Goal: Information Seeking & Learning: Find contact information

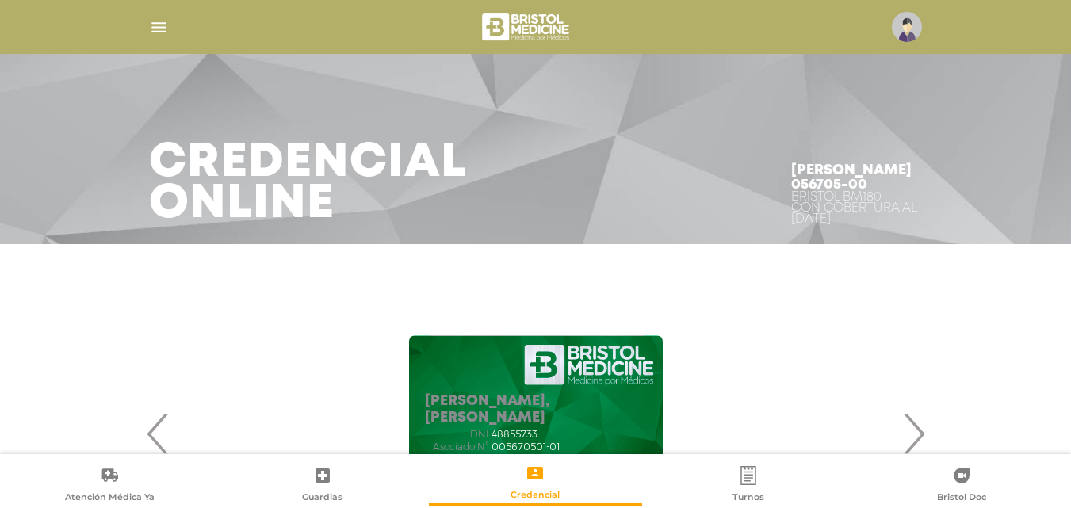
scroll to position [212, 0]
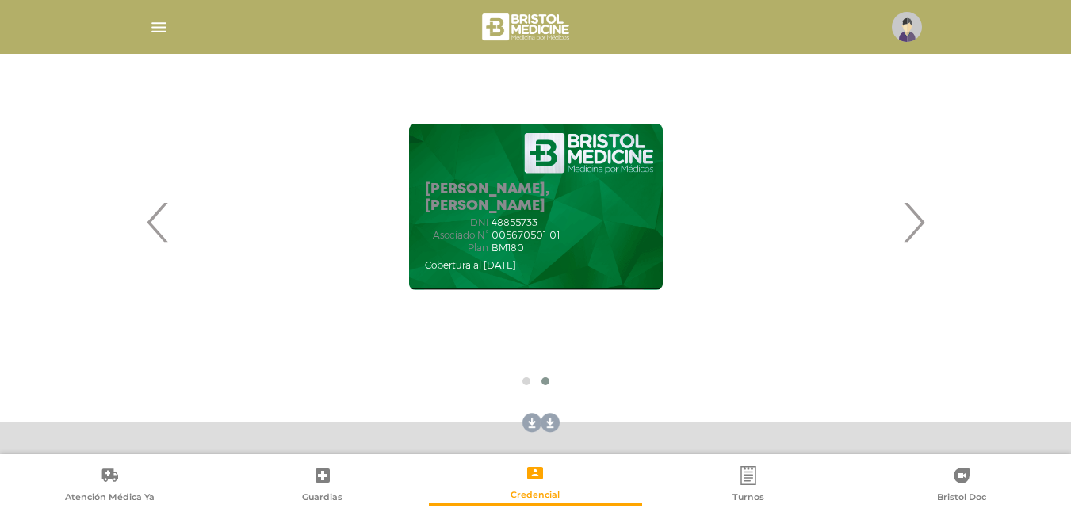
click at [158, 19] on img "button" at bounding box center [159, 27] width 20 height 20
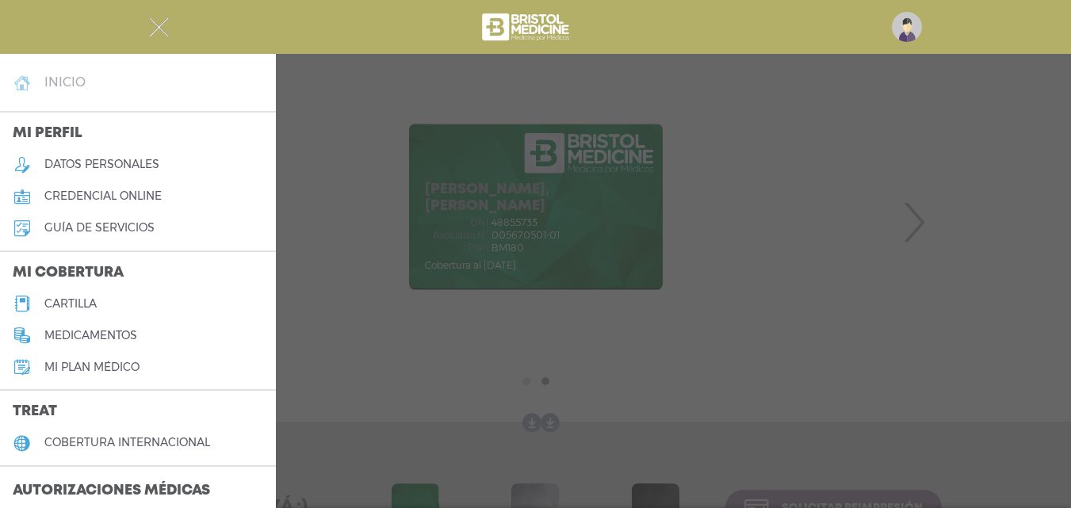
click at [70, 90] on h4 "inicio" at bounding box center [64, 82] width 41 height 15
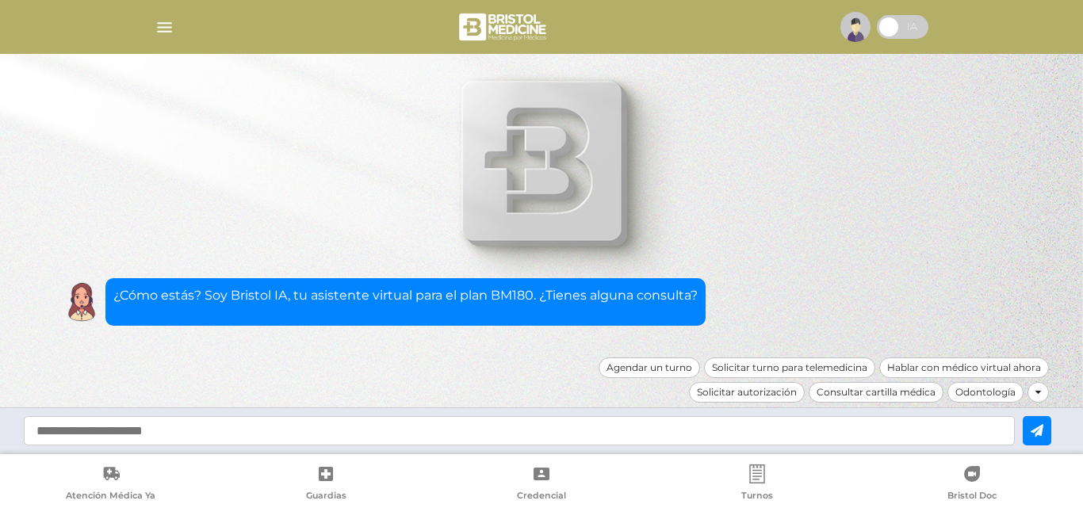
click at [337, 481] on link "Guardias" at bounding box center [327, 485] width 216 height 40
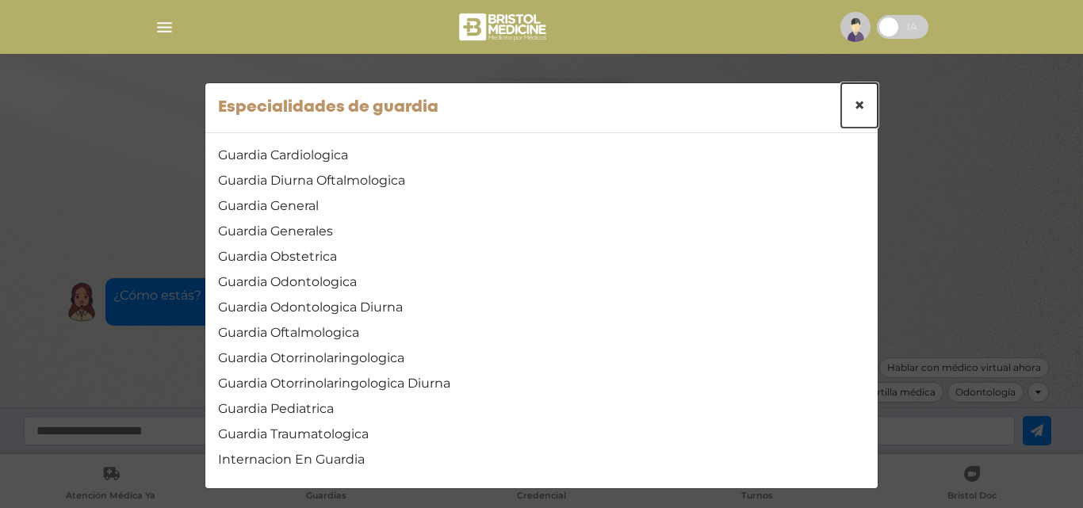
click at [846, 105] on button "×" at bounding box center [859, 105] width 36 height 44
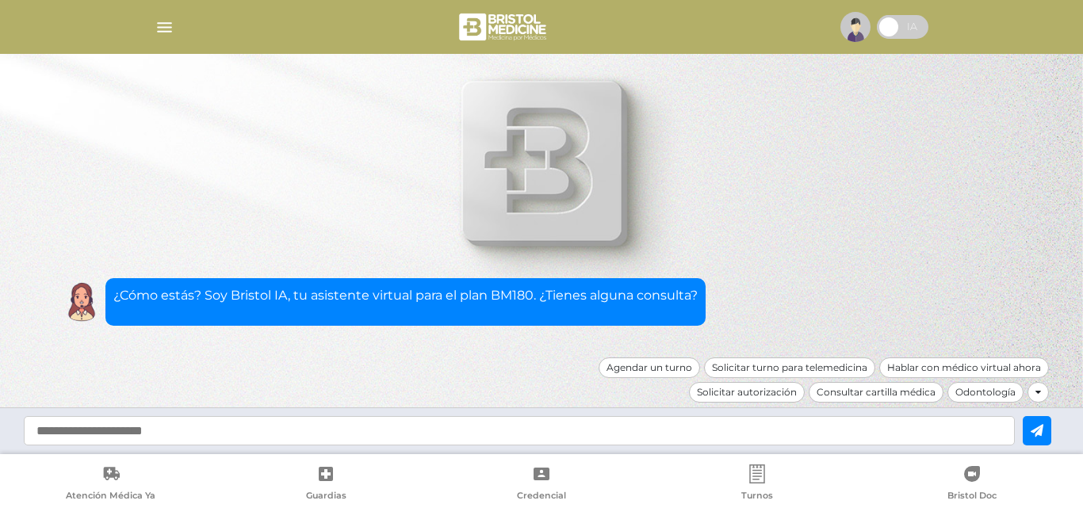
click at [170, 29] on img "button" at bounding box center [165, 27] width 20 height 20
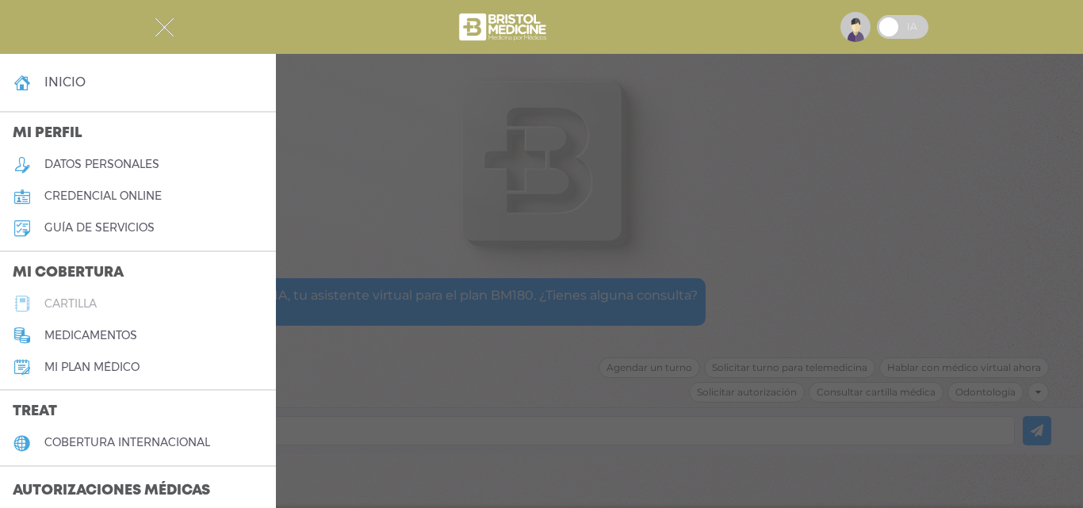
click at [115, 301] on link "cartilla" at bounding box center [138, 304] width 276 height 32
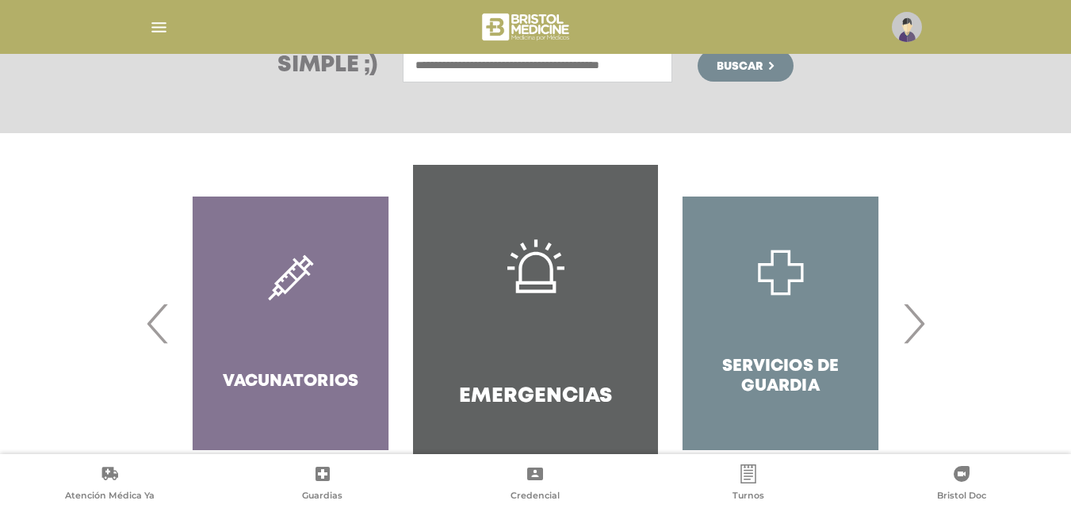
scroll to position [306, 0]
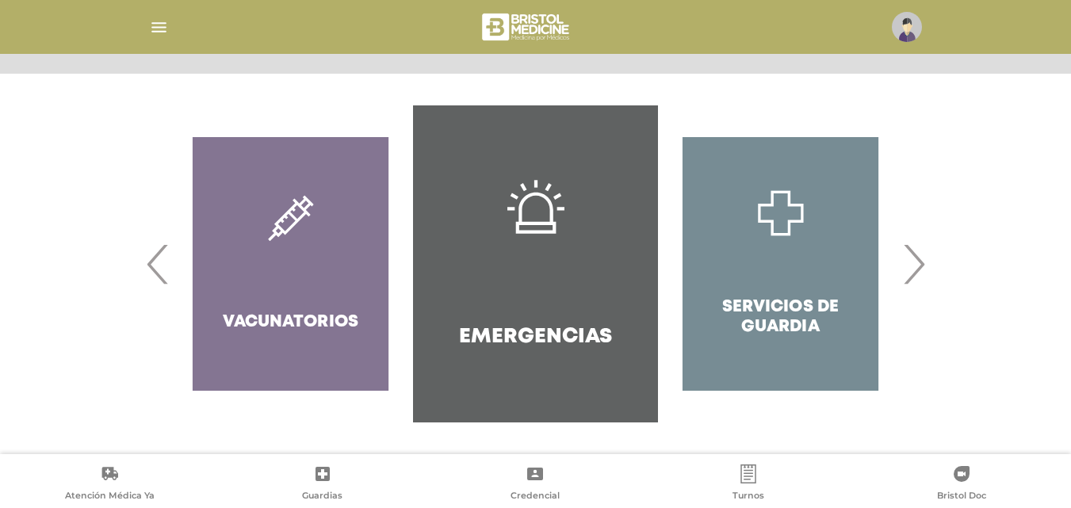
click at [916, 269] on span "›" at bounding box center [913, 264] width 31 height 86
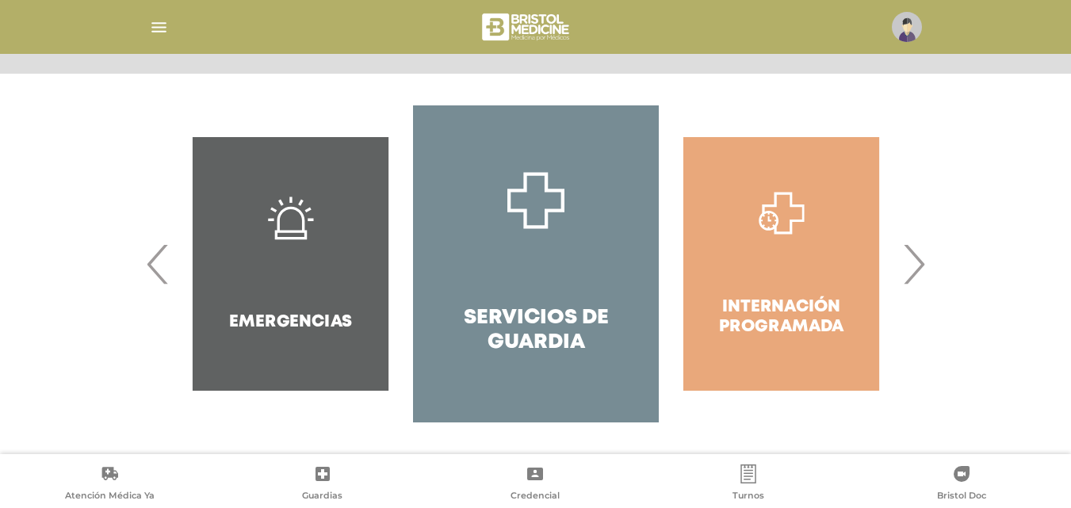
click at [917, 269] on span "›" at bounding box center [913, 264] width 31 height 86
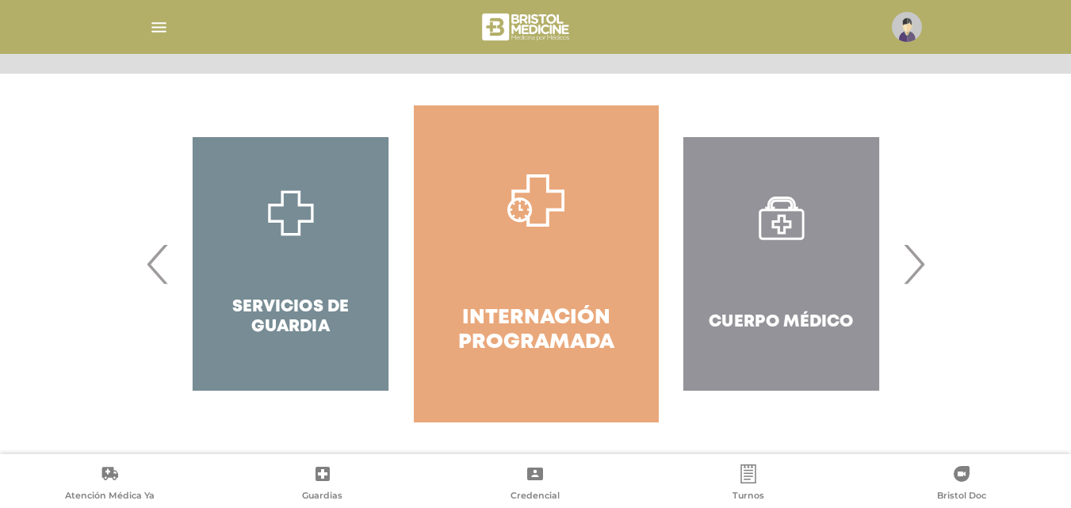
click at [918, 269] on span "›" at bounding box center [913, 264] width 31 height 86
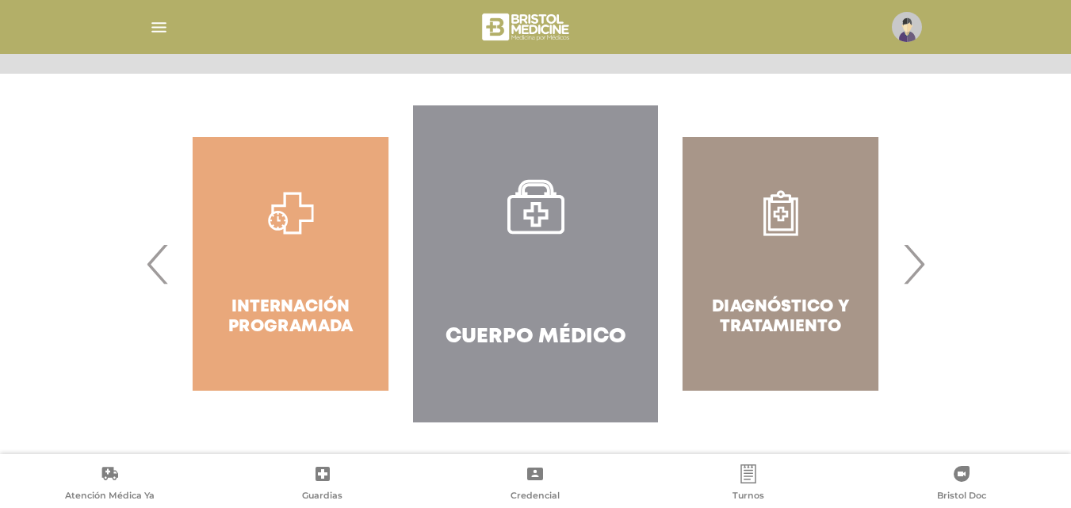
click at [512, 328] on h4 "Cuerpo Médico" at bounding box center [536, 337] width 181 height 25
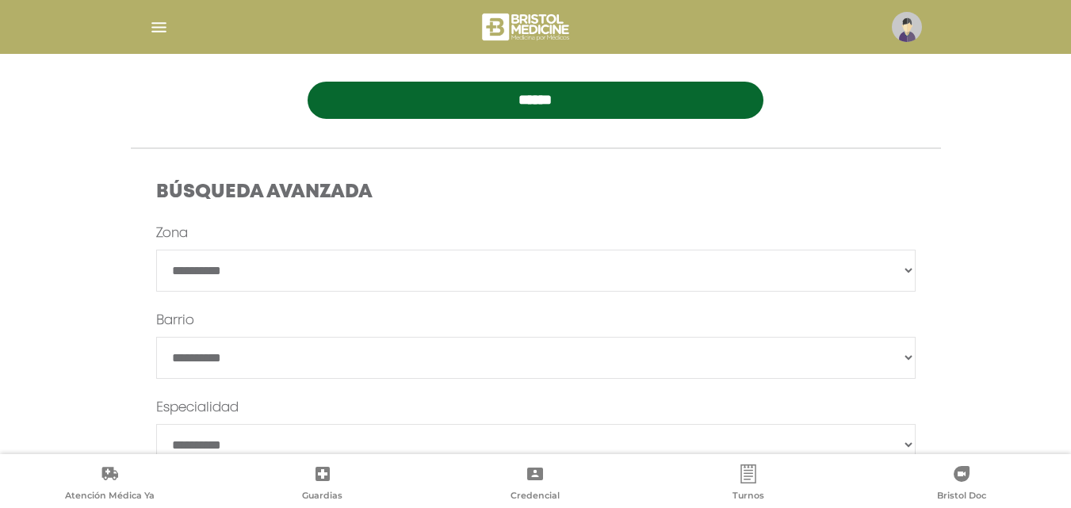
scroll to position [370, 0]
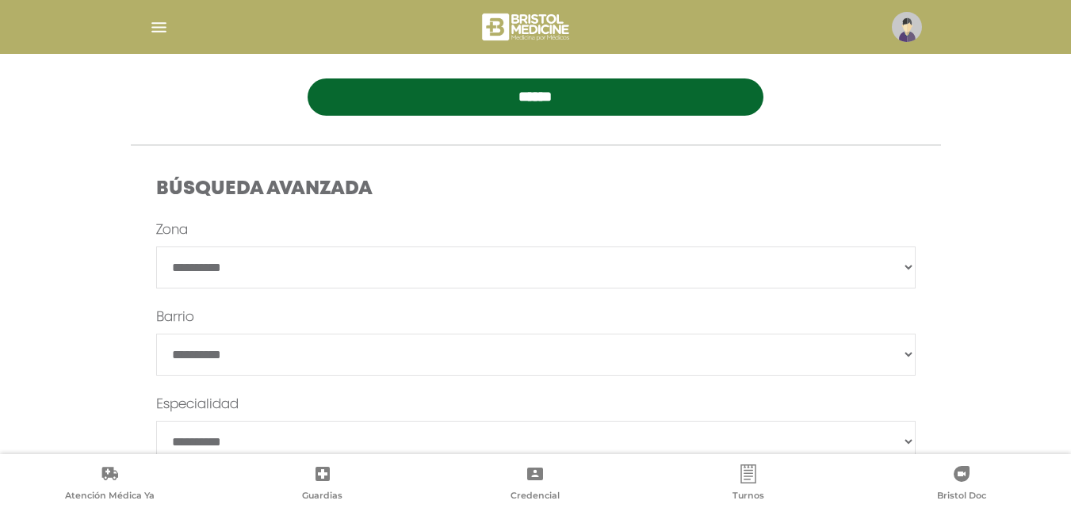
click at [297, 271] on select "**********" at bounding box center [536, 268] width 760 height 42
select select "*********"
click at [156, 247] on select "**********" at bounding box center [536, 268] width 760 height 42
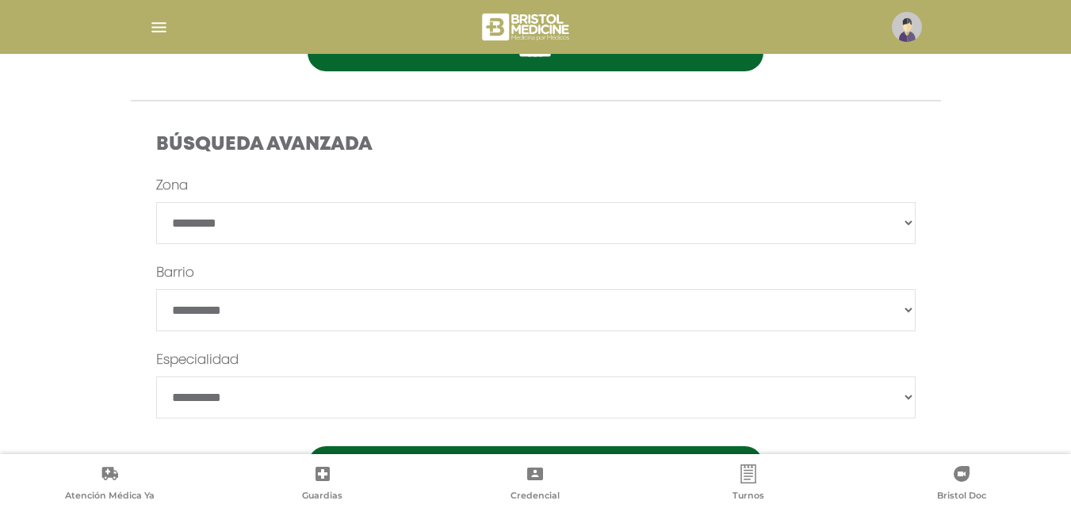
scroll to position [484, 0]
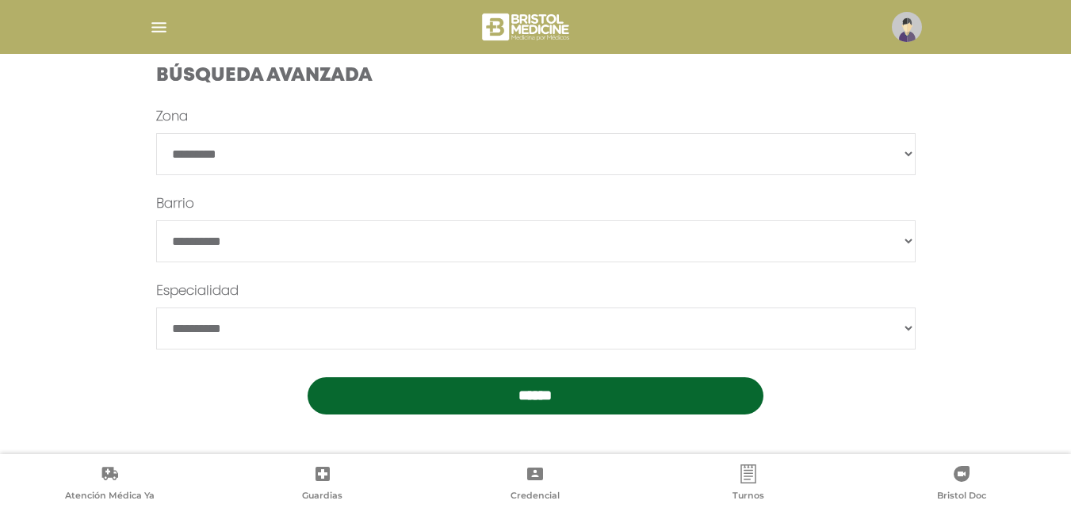
click at [228, 320] on select "**********" at bounding box center [536, 329] width 760 height 42
select select "**********"
click at [156, 308] on select "**********" at bounding box center [536, 329] width 760 height 42
click at [430, 374] on form "**********" at bounding box center [536, 261] width 760 height 308
click at [437, 379] on input "******" at bounding box center [536, 395] width 456 height 37
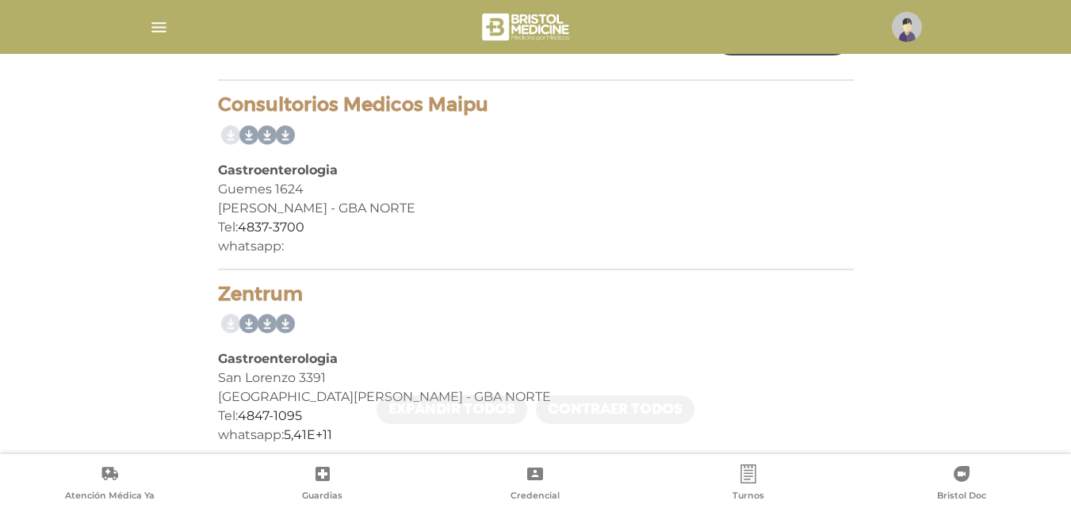
scroll to position [304, 0]
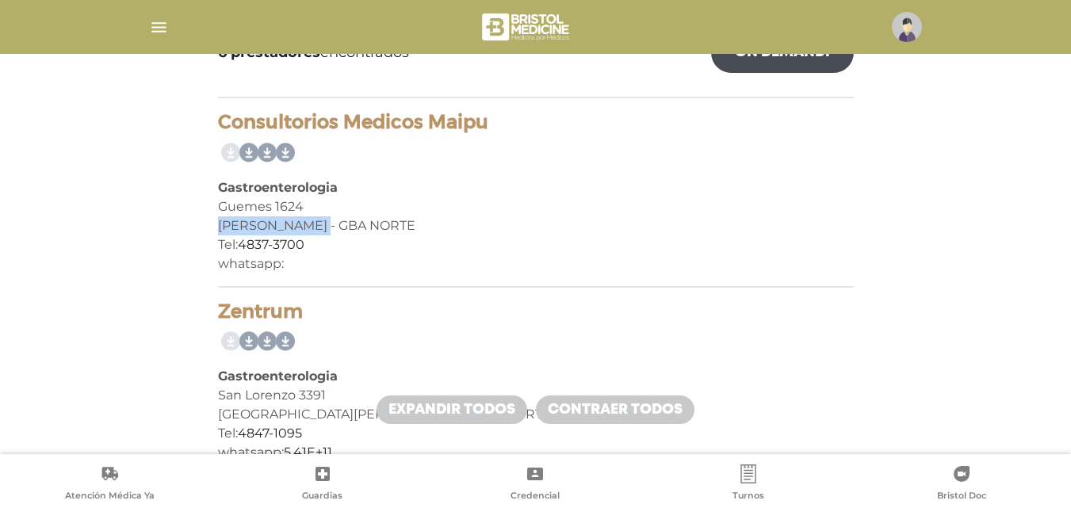
drag, startPoint x: 217, startPoint y: 224, endPoint x: 314, endPoint y: 216, distance: 97.0
click at [313, 217] on div "[PERSON_NAME] - GBA NORTE" at bounding box center [536, 225] width 636 height 19
click at [441, 226] on div "[PERSON_NAME] - GBA NORTE" at bounding box center [536, 225] width 636 height 19
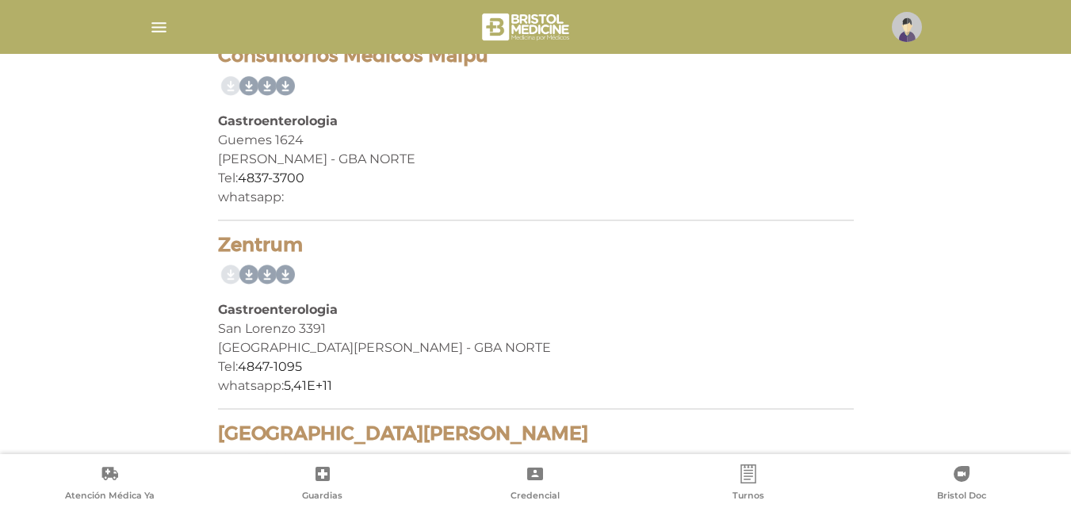
scroll to position [358, 0]
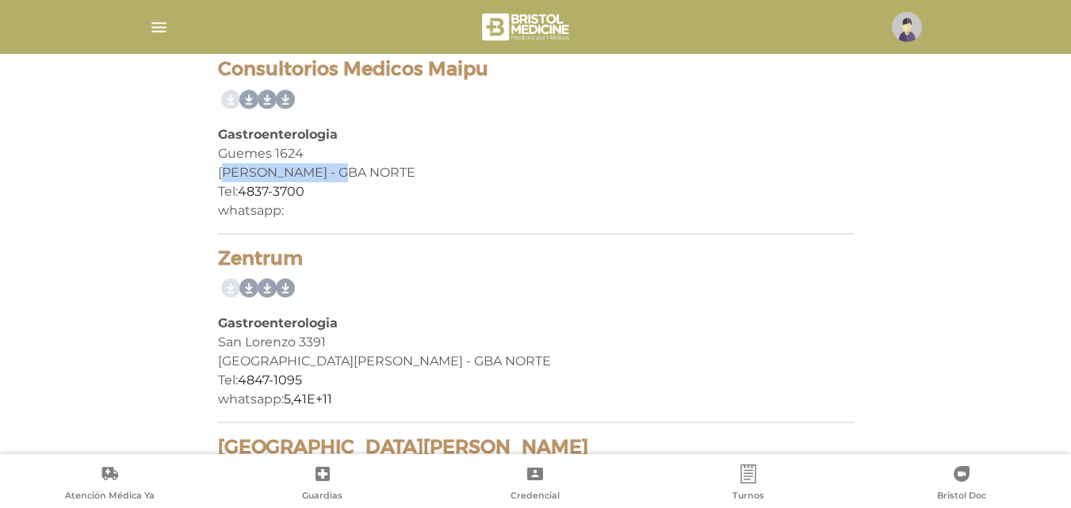
drag, startPoint x: 223, startPoint y: 175, endPoint x: 328, endPoint y: 174, distance: 105.5
click at [328, 174] on div "[PERSON_NAME] - GBA NORTE" at bounding box center [536, 172] width 636 height 19
click at [424, 136] on div "Gastroenterologia" at bounding box center [536, 134] width 636 height 19
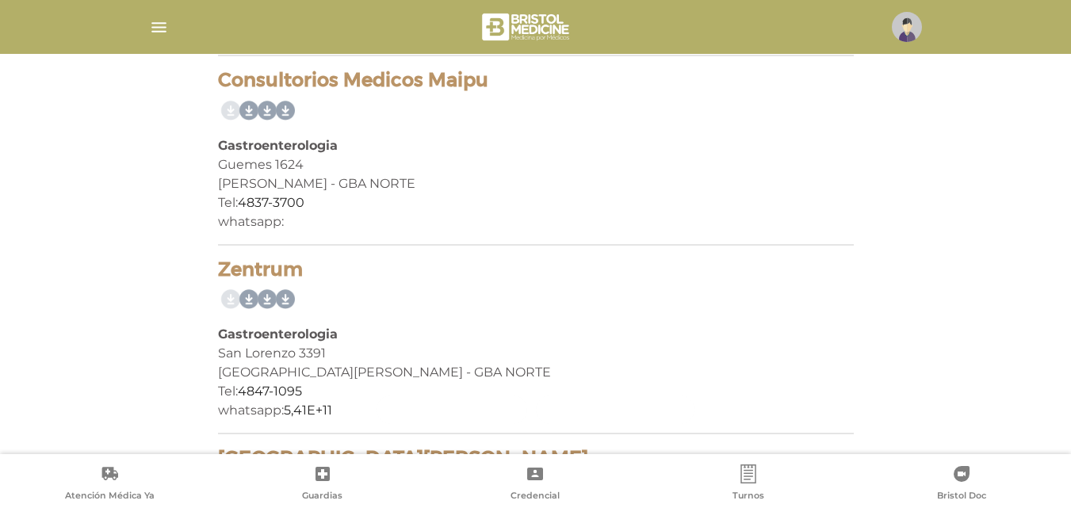
scroll to position [199, 0]
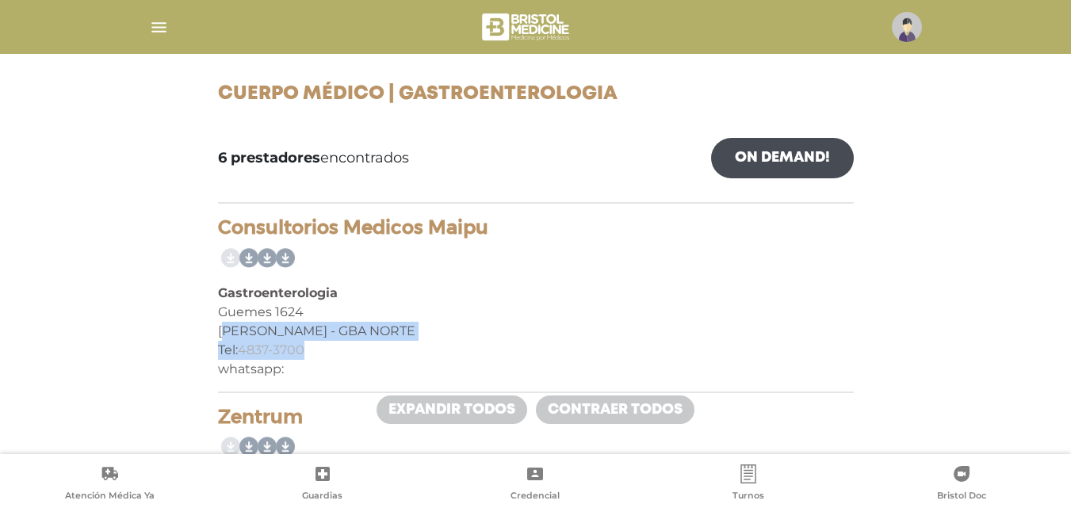
drag, startPoint x: 227, startPoint y: 331, endPoint x: 305, endPoint y: 345, distance: 79.7
click at [305, 345] on div "Consultorios Medicos Maipu Gastroenterologia [PERSON_NAME] 1624 [PERSON_NAME] -…" at bounding box center [536, 304] width 636 height 177
click at [331, 347] on div "Tel: [PHONE_NUMBER]" at bounding box center [536, 350] width 636 height 19
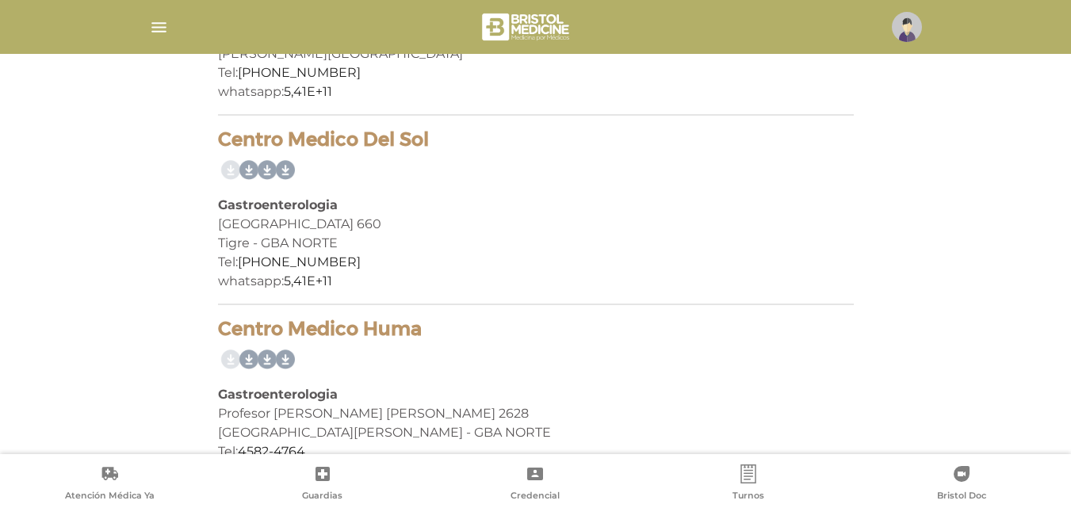
scroll to position [1097, 0]
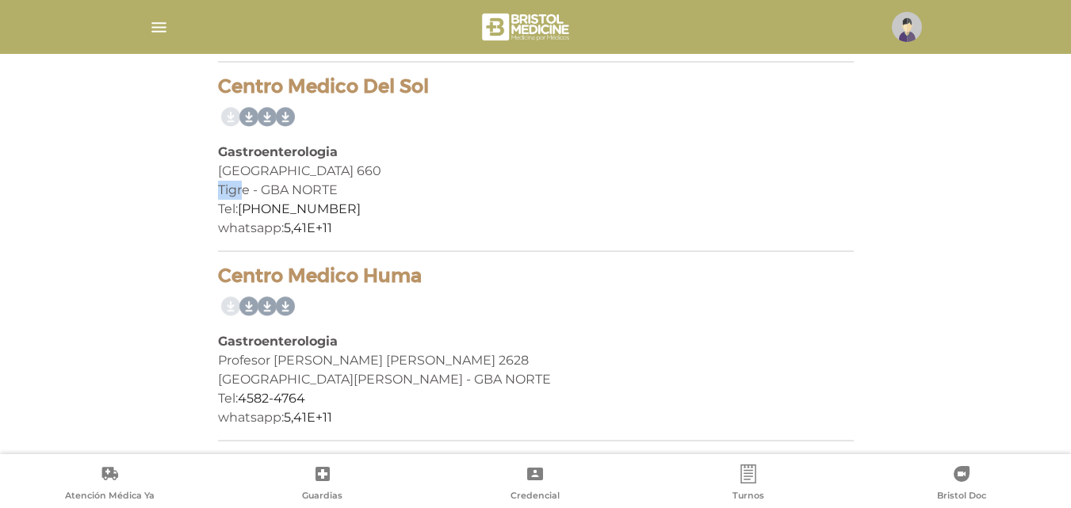
drag, startPoint x: 216, startPoint y: 190, endPoint x: 240, endPoint y: 188, distance: 23.9
drag, startPoint x: 221, startPoint y: 377, endPoint x: 266, endPoint y: 370, distance: 45.8
click at [299, 383] on div "Villa Ballester - GBA NORTE" at bounding box center [536, 379] width 636 height 19
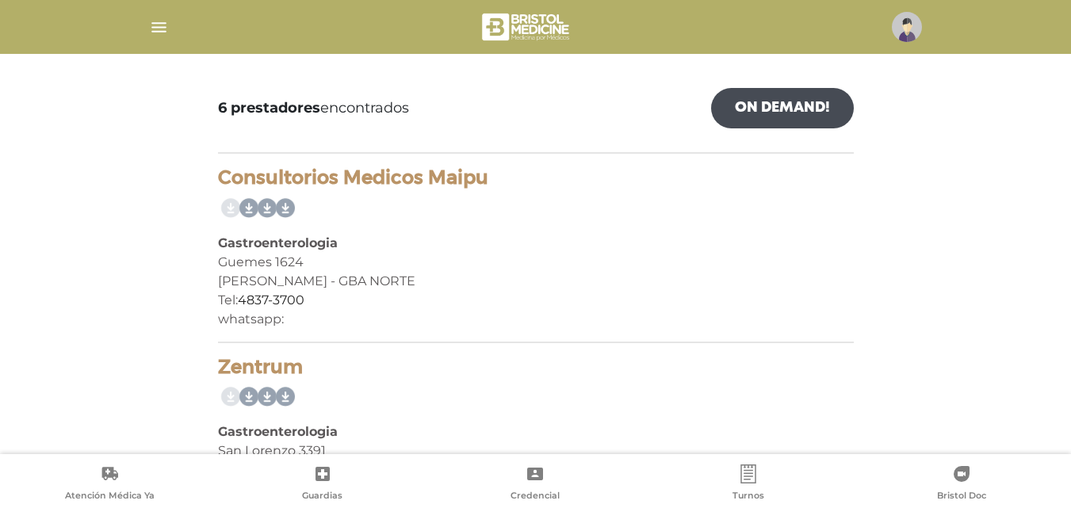
scroll to position [251, 0]
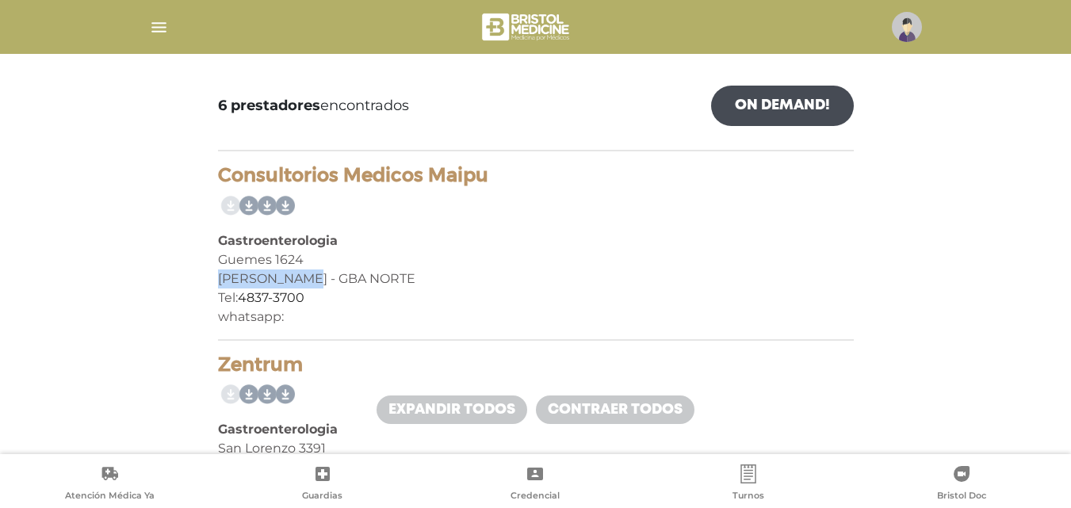
drag, startPoint x: 220, startPoint y: 281, endPoint x: 298, endPoint y: 283, distance: 77.7
click at [298, 283] on div "Vicente Lopez - GBA NORTE" at bounding box center [536, 279] width 636 height 19
drag, startPoint x: 219, startPoint y: 258, endPoint x: 308, endPoint y: 266, distance: 90.0
click at [308, 266] on div "Guemes 1624" at bounding box center [536, 260] width 636 height 19
click at [322, 263] on div "Guemes 1624" at bounding box center [536, 260] width 636 height 19
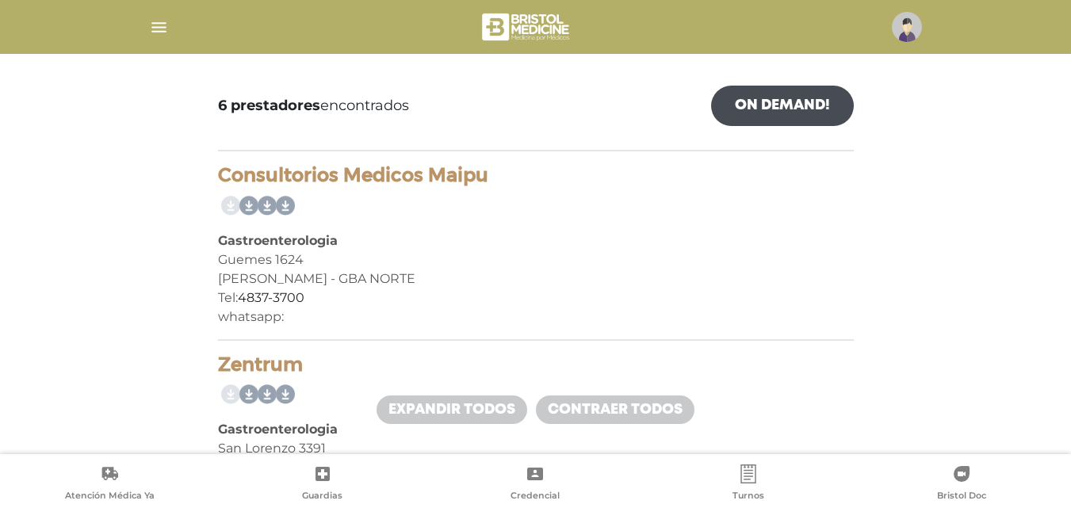
click at [431, 232] on div "Gastroenterologia" at bounding box center [536, 241] width 636 height 19
drag, startPoint x: 223, startPoint y: 176, endPoint x: 494, endPoint y: 184, distance: 271.3
click at [494, 184] on h4 "Consultorios Medicos Maipu" at bounding box center [536, 175] width 636 height 23
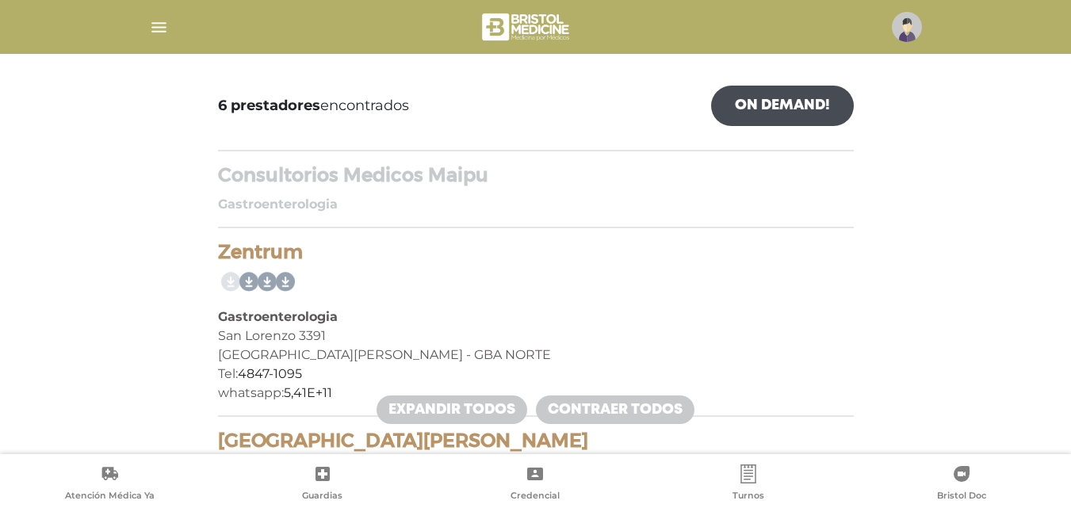
click at [543, 188] on div "Consultorios Medicos Maipu Gastroenterologia Guemes 1624 Vicente Lopez - GBA NO…" at bounding box center [536, 196] width 636 height 64
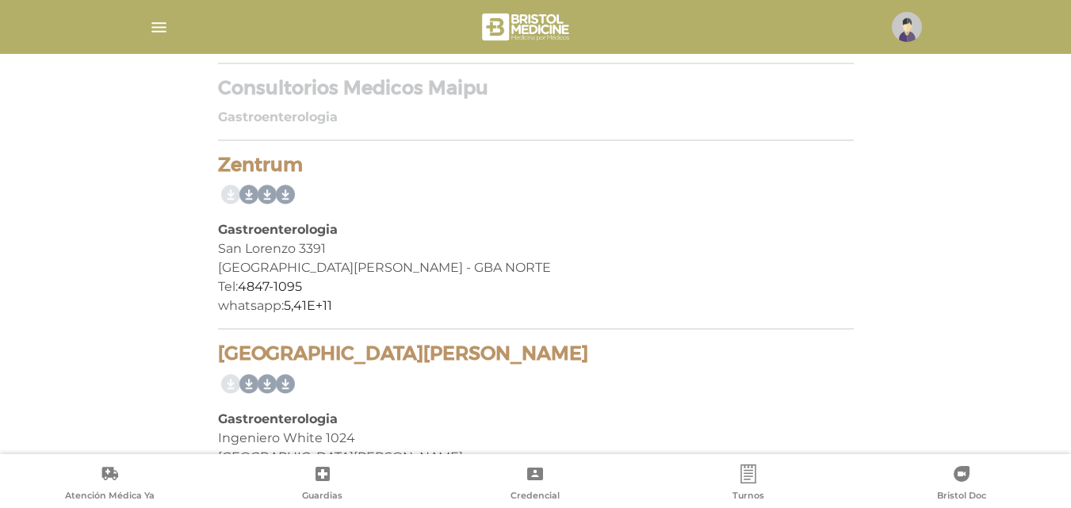
scroll to position [358, 0]
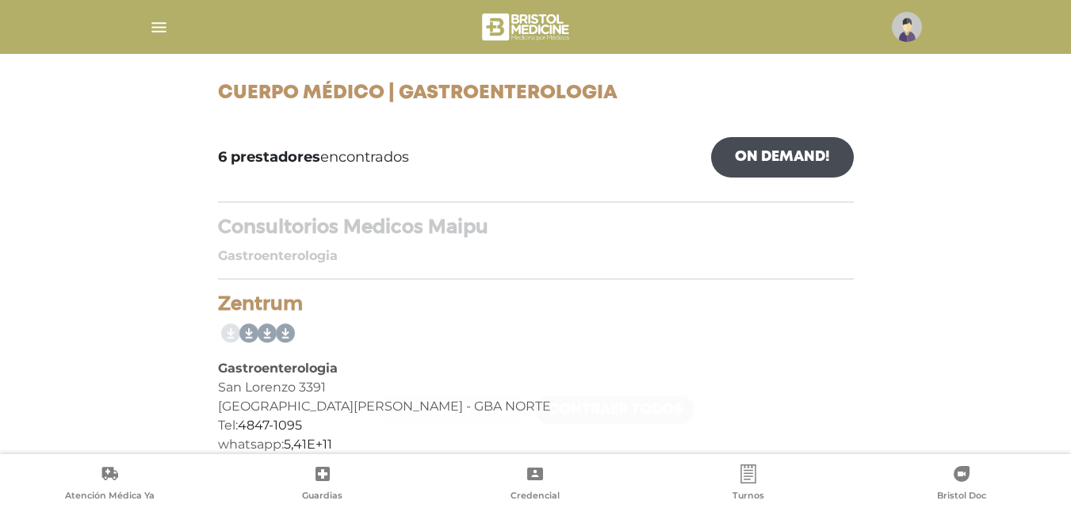
scroll to position [199, 0]
click at [318, 236] on h4 "Consultorios Medicos Maipu" at bounding box center [536, 227] width 636 height 23
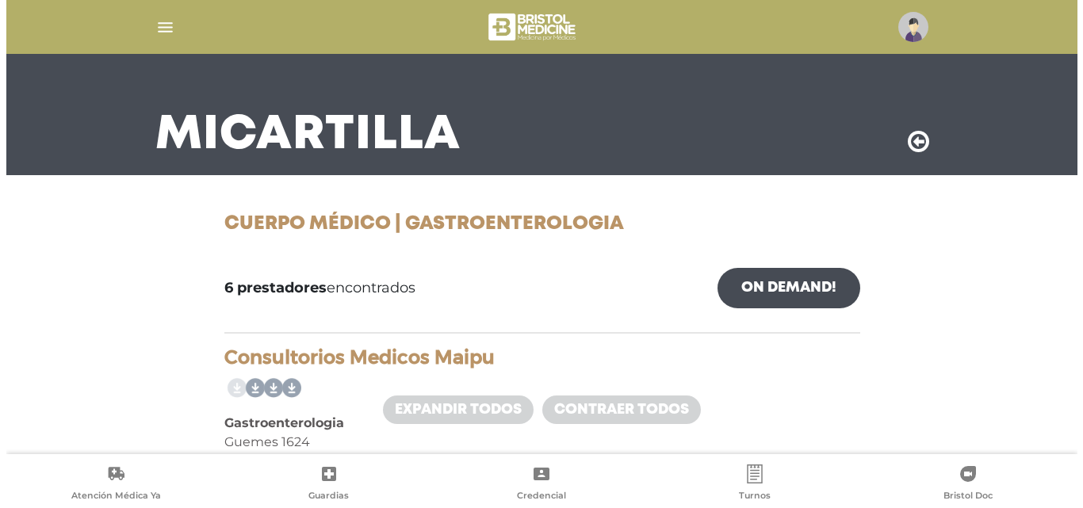
scroll to position [0, 0]
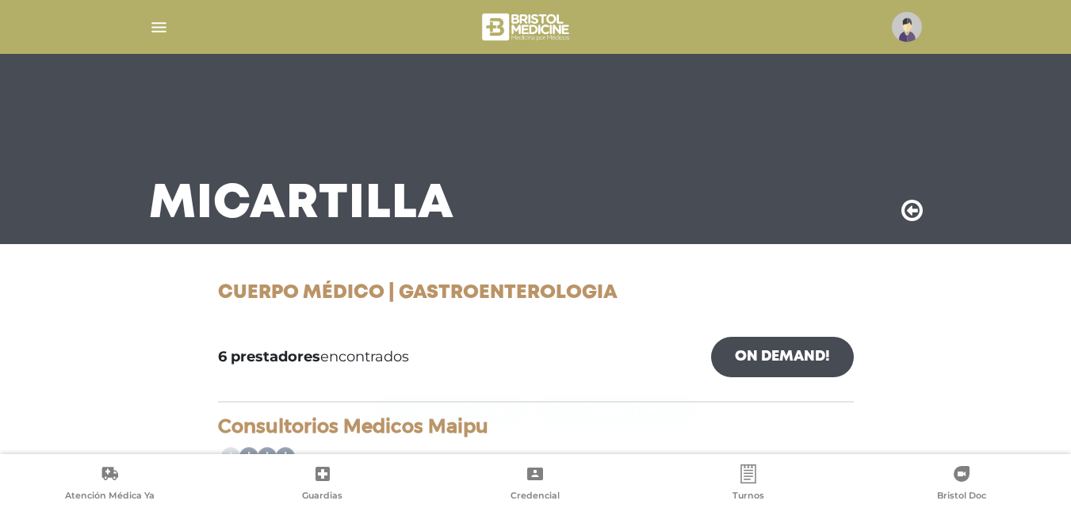
click at [152, 23] on img "button" at bounding box center [159, 27] width 20 height 20
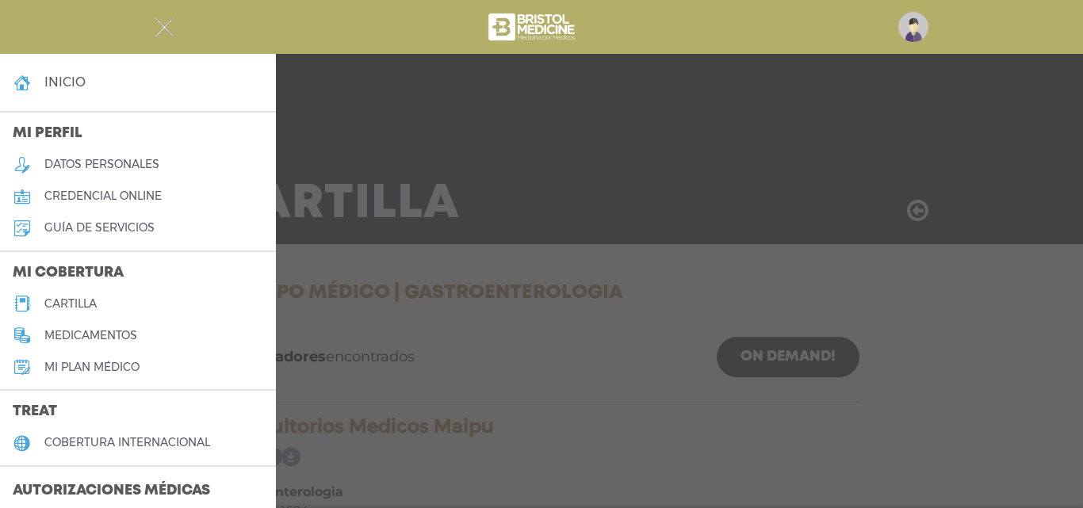
click at [69, 91] on link "inicio" at bounding box center [138, 83] width 276 height 32
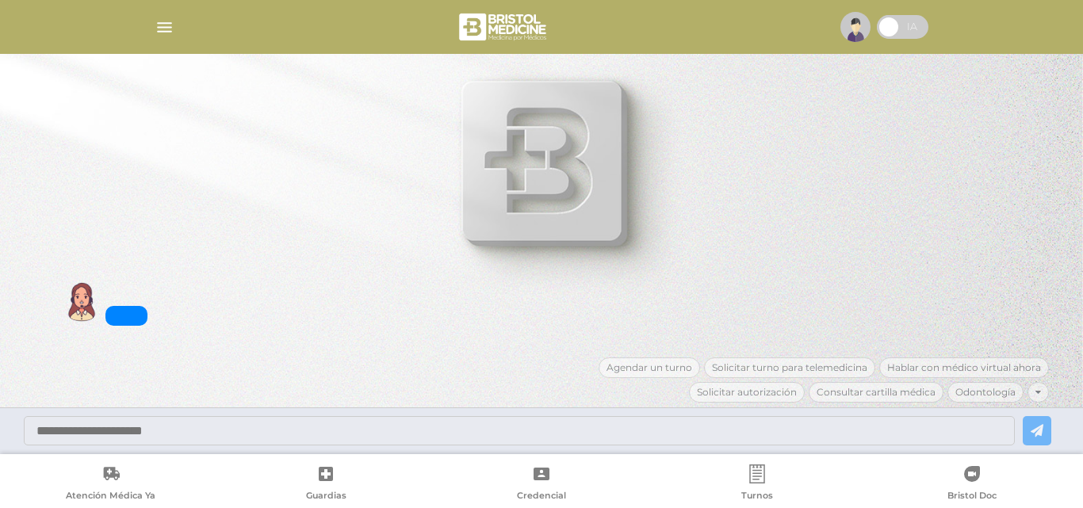
click at [859, 27] on img at bounding box center [856, 27] width 30 height 30
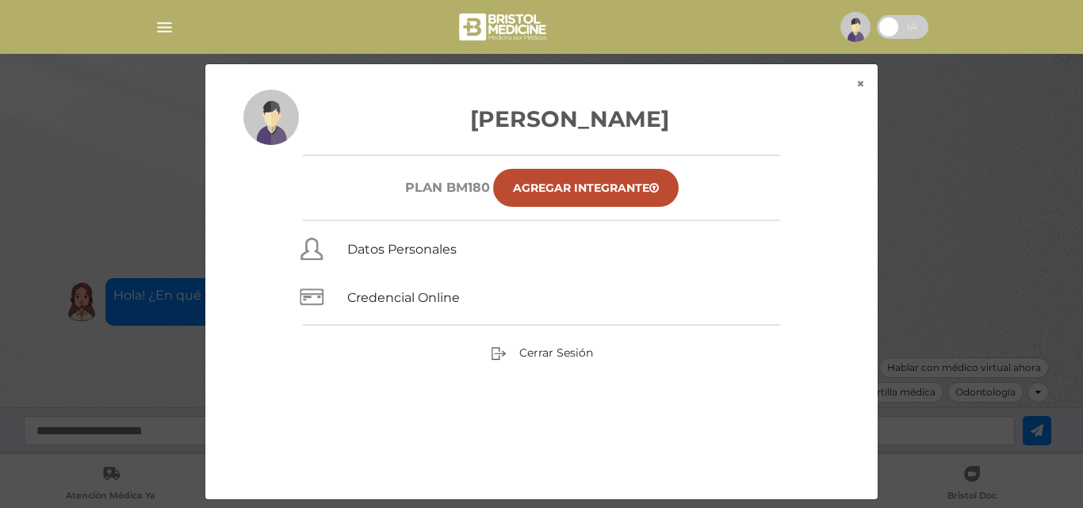
click at [859, 27] on img at bounding box center [856, 27] width 30 height 30
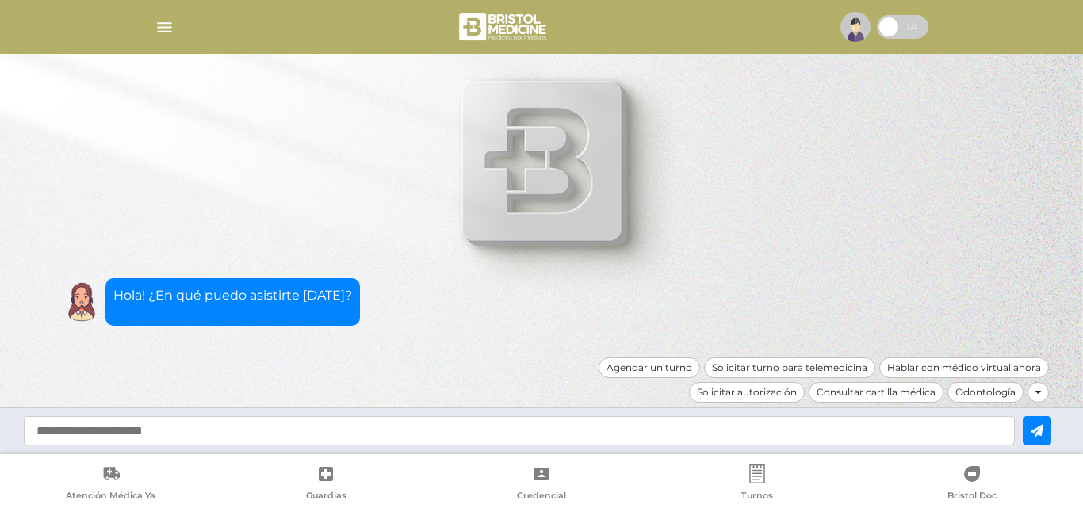
click at [166, 33] on img "button" at bounding box center [165, 27] width 20 height 20
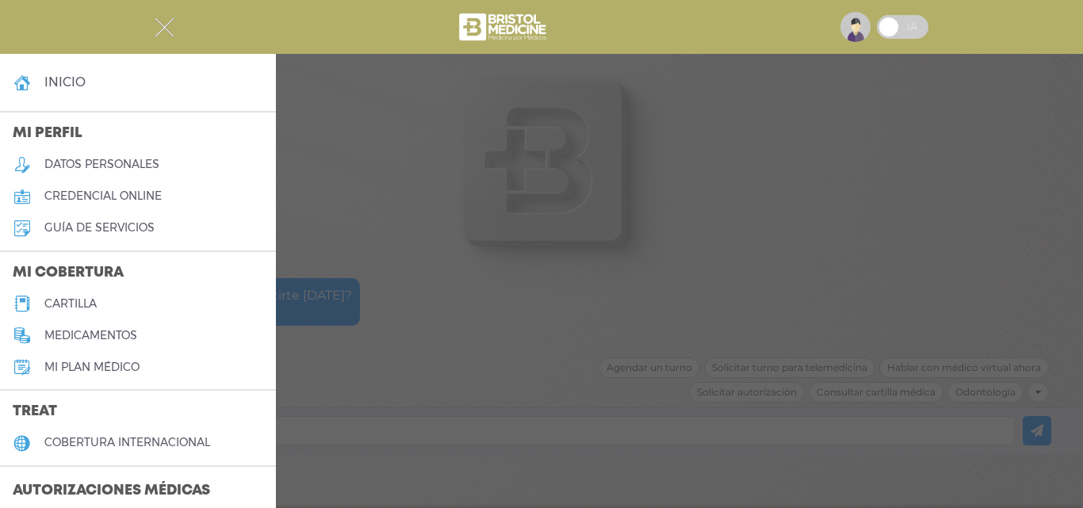
click at [166, 33] on img "button" at bounding box center [165, 27] width 20 height 20
